Goal: Transaction & Acquisition: Purchase product/service

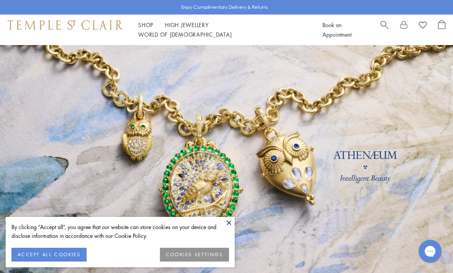
click at [179, 253] on button "COOKIES SETTINGS" at bounding box center [194, 254] width 69 height 14
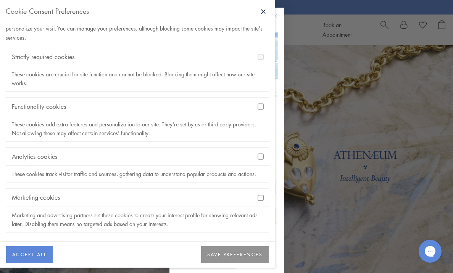
scroll to position [25, 0]
click at [330, 241] on div "Close dialog Be part of our world. Sign up for exclusive collection previews, p…" at bounding box center [226, 136] width 453 height 273
click at [257, 106] on div "Functionality cookies" at bounding box center [137, 107] width 262 height 18
click at [236, 252] on button "SAVE PREFERENCES" at bounding box center [234, 254] width 67 height 17
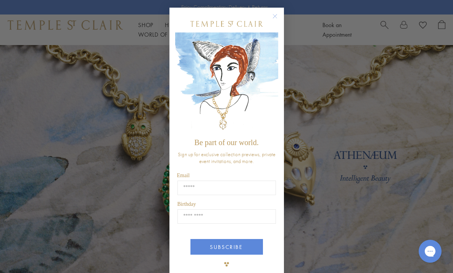
click at [310, 201] on div "Close dialog Be part of our world. Sign up for exclusive collection previews, p…" at bounding box center [226, 136] width 453 height 273
click at [275, 15] on circle "Close dialog" at bounding box center [274, 16] width 9 height 9
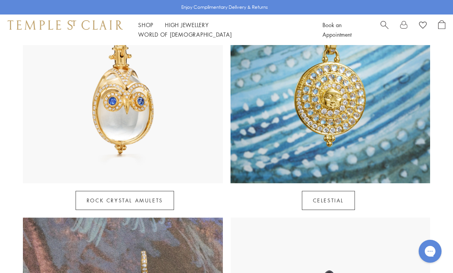
scroll to position [426, 0]
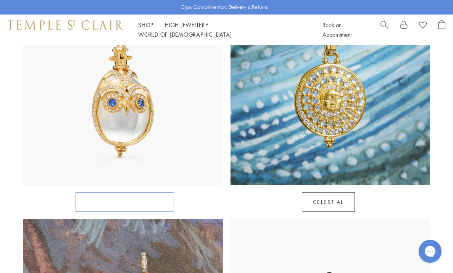
click at [136, 192] on link "Rock Crystal Amulets" at bounding box center [124, 201] width 98 height 19
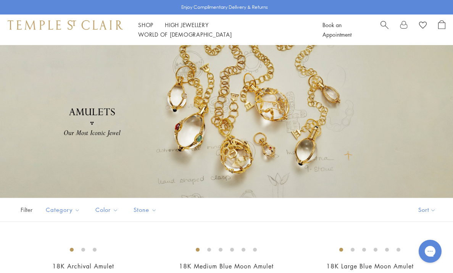
click at [383, 28] on span "Search" at bounding box center [384, 24] width 8 height 8
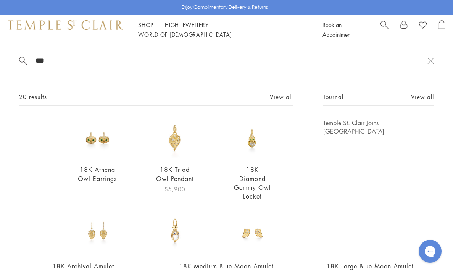
type input "***"
click at [178, 144] on img at bounding box center [174, 138] width 39 height 39
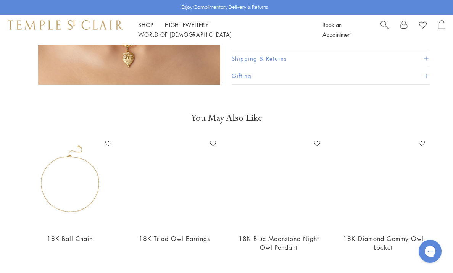
scroll to position [546, 0]
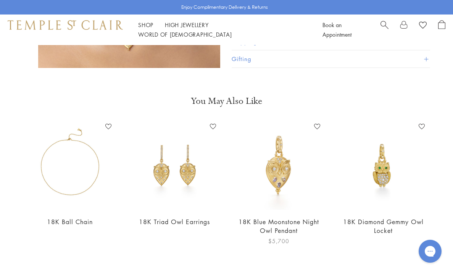
click at [281, 152] on img at bounding box center [278, 164] width 89 height 89
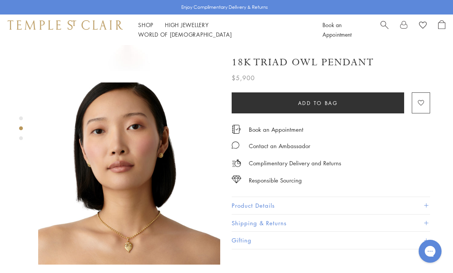
scroll to position [157, 0]
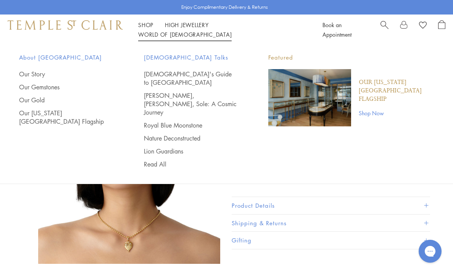
click at [231, 30] on link "World of Temple World of Temple" at bounding box center [184, 34] width 93 height 8
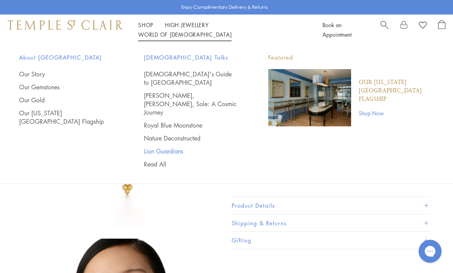
click at [178, 147] on link "Lion Guardians" at bounding box center [191, 151] width 94 height 8
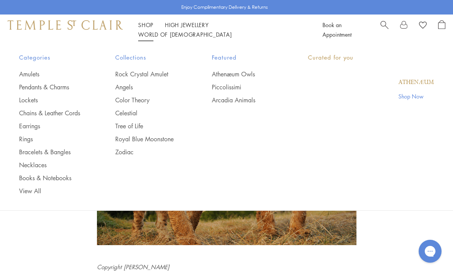
click at [149, 29] on link "Shop Shop" at bounding box center [145, 25] width 15 height 8
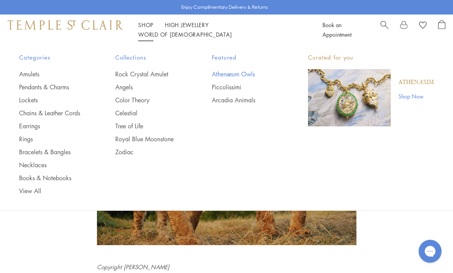
click at [230, 75] on link "Athenæum Owls" at bounding box center [245, 74] width 66 height 8
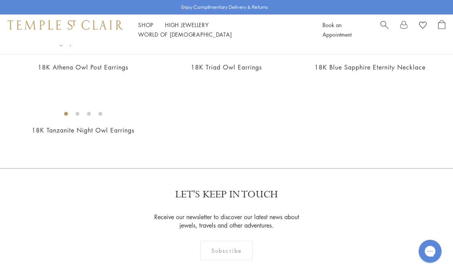
scroll to position [507, 0]
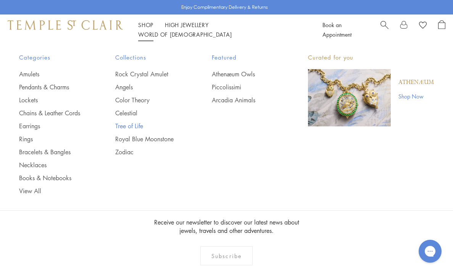
click at [137, 125] on link "Tree of Life" at bounding box center [148, 126] width 66 height 8
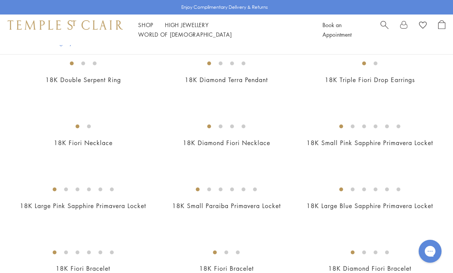
scroll to position [1073, 0]
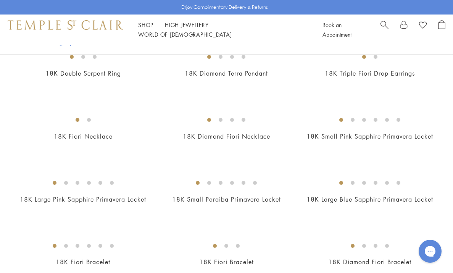
click at [0, 0] on img at bounding box center [0, 0] width 0 height 0
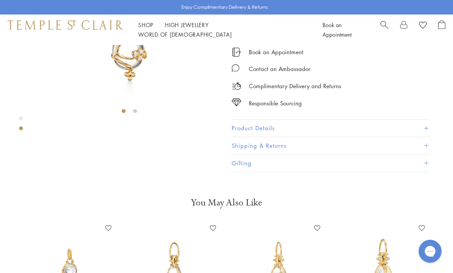
scroll to position [122, 0]
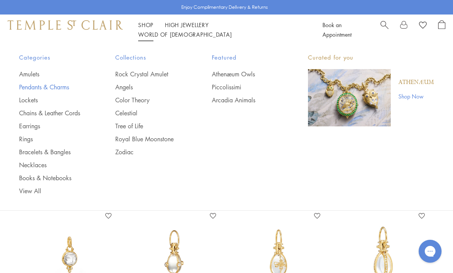
click at [53, 86] on link "Pendants & Charms" at bounding box center [52, 87] width 66 height 8
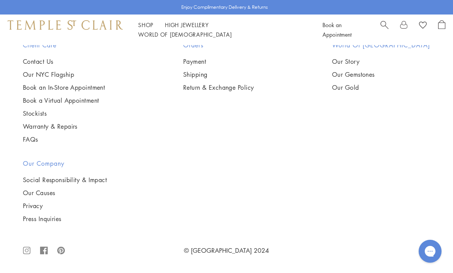
scroll to position [1879, 0]
click at [0, 0] on img at bounding box center [0, 0] width 0 height 0
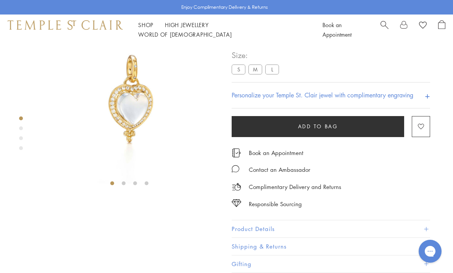
scroll to position [38, 0]
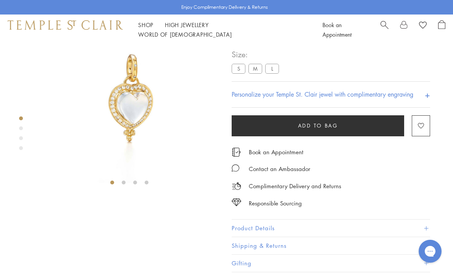
click at [320, 130] on span "Add to bag" at bounding box center [318, 126] width 40 height 8
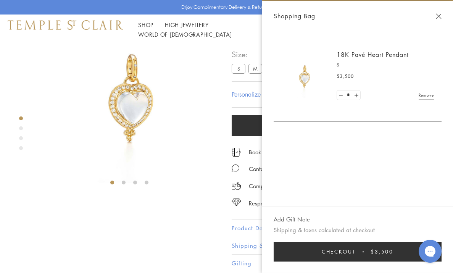
click at [358, 250] on button "Checkout $3,500" at bounding box center [357, 251] width 168 height 20
